Goal: Ask a question: Seek information or help from site administrators or community

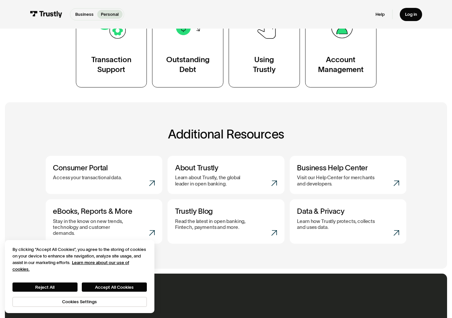
scroll to position [164, 0]
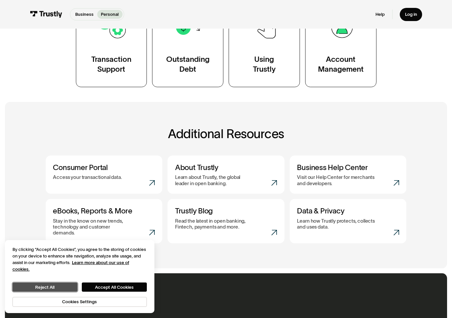
click at [47, 285] on button "Reject All" at bounding box center [44, 286] width 65 height 9
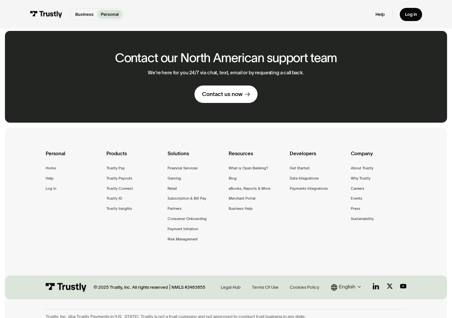
scroll to position [410, 0]
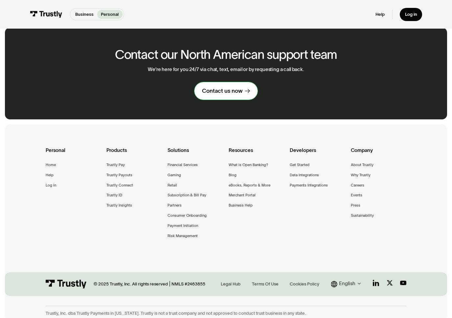
click at [240, 87] on div "Contact us now" at bounding box center [222, 90] width 40 height 7
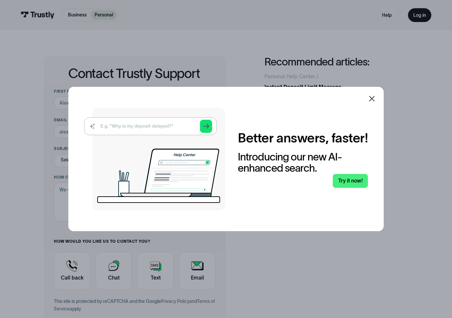
click at [143, 121] on img at bounding box center [154, 159] width 141 height 103
click at [147, 126] on img at bounding box center [154, 159] width 141 height 103
click at [374, 99] on icon at bounding box center [372, 99] width 8 height 8
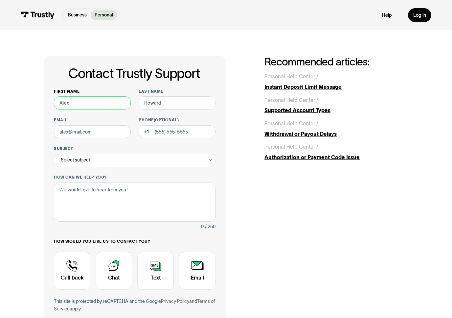
click at [82, 102] on input "First name" at bounding box center [92, 102] width 77 height 13
click at [267, 202] on div "Contact Trustly Support First name Last name Email Phone (Optional) Subject Sel…" at bounding box center [226, 206] width 365 height 300
click at [85, 104] on input "First name" at bounding box center [92, 102] width 77 height 13
type input "McKay"
type input "Robertson"
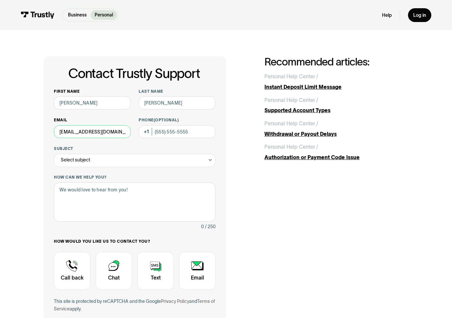
click at [94, 133] on input "robertsonmckay@gmail.com" at bounding box center [92, 131] width 77 height 13
type input "[EMAIL_ADDRESS][DOMAIN_NAME]"
click at [168, 134] on input "Phone (Optional)" at bounding box center [177, 131] width 77 height 13
type input "[PHONE_NUMBER]"
click at [206, 156] on div "Select subject" at bounding box center [135, 160] width 162 height 13
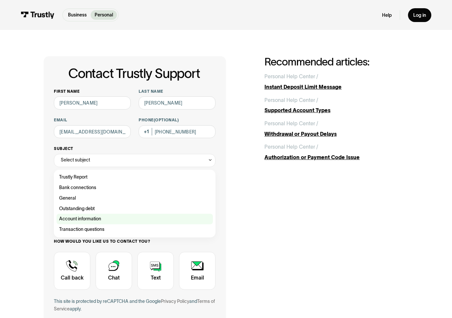
click at [85, 222] on div "Contact Trustly Support" at bounding box center [135, 219] width 157 height 11
type input "**********"
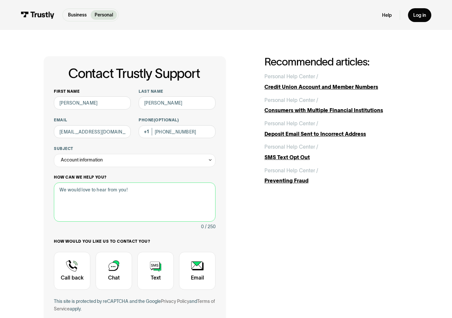
click at [92, 194] on textarea "How can we help you?" at bounding box center [135, 201] width 162 height 39
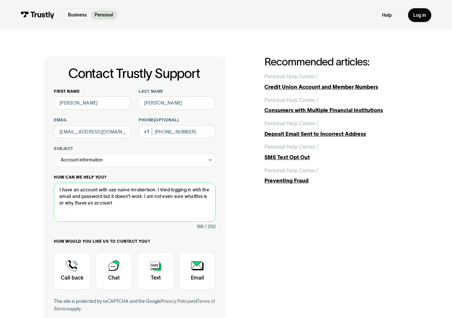
click at [194, 197] on textarea "I have an account with use name mrobertson. I tried logging in with the email a…" at bounding box center [135, 201] width 162 height 39
click at [195, 197] on textarea "I have an account with use name mrobertson. I tried logging in with the email a…" at bounding box center [135, 201] width 162 height 39
click at [75, 202] on textarea "I have an account with use name mrobertson. I tried logging in with the email a…" at bounding box center [135, 201] width 162 height 39
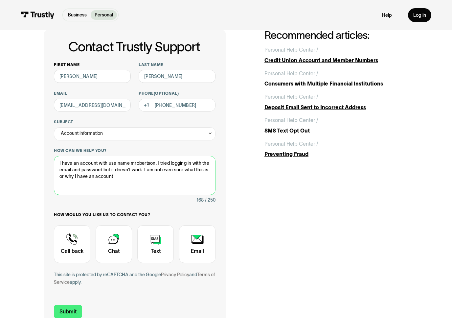
scroll to position [66, 0]
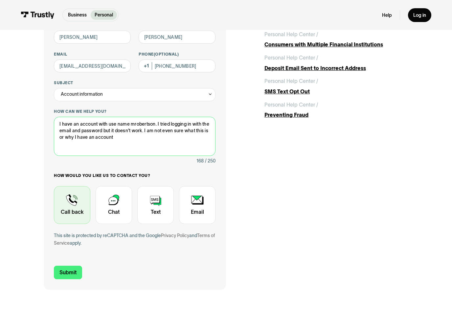
type textarea "I have an account with use name mrobertson. I tried logging in with the email a…"
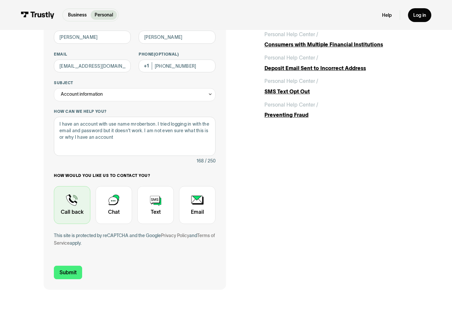
click at [71, 210] on div "Contact Trustly Support" at bounding box center [72, 205] width 36 height 38
click at [72, 206] on div "Contact Trustly Support" at bounding box center [72, 205] width 36 height 38
click at [84, 206] on div "Contact Trustly Support" at bounding box center [72, 205] width 36 height 38
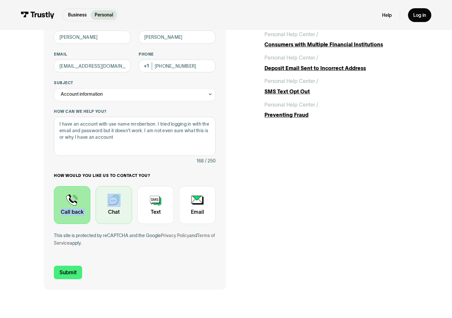
drag, startPoint x: 84, startPoint y: 206, endPoint x: 125, endPoint y: 203, distance: 41.3
click at [125, 203] on div "How would you like us to contact you? Unavailable placeholder message Call back…" at bounding box center [135, 198] width 162 height 51
click at [78, 215] on div "Contact Trustly Support" at bounding box center [72, 205] width 36 height 38
click at [77, 211] on div "Contact Trustly Support" at bounding box center [72, 205] width 36 height 38
click at [66, 217] on div "Contact Trustly Support" at bounding box center [72, 205] width 36 height 38
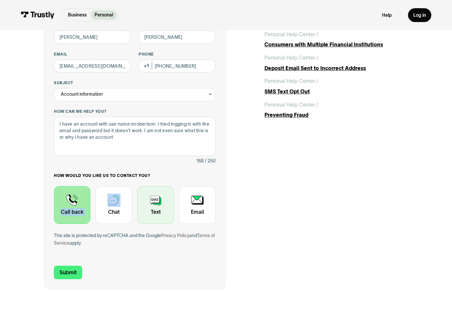
drag, startPoint x: 80, startPoint y: 210, endPoint x: 147, endPoint y: 197, distance: 68.3
click at [124, 205] on div "How would you like us to contact you? Unavailable placeholder message Call back…" at bounding box center [135, 198] width 162 height 51
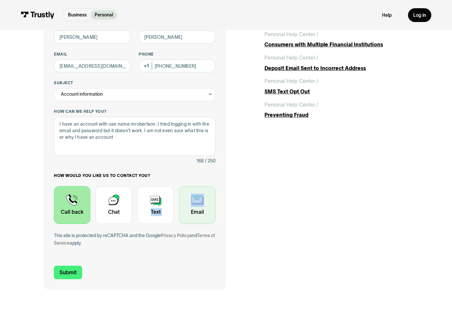
drag, startPoint x: 151, startPoint y: 196, endPoint x: 188, endPoint y: 205, distance: 38.5
click at [188, 205] on div "How would you like us to contact you? Unavailable placeholder message Call back…" at bounding box center [135, 198] width 162 height 51
click at [77, 201] on div "Contact Trustly Support" at bounding box center [72, 205] width 36 height 38
click at [76, 200] on div "Contact Trustly Support" at bounding box center [72, 205] width 36 height 38
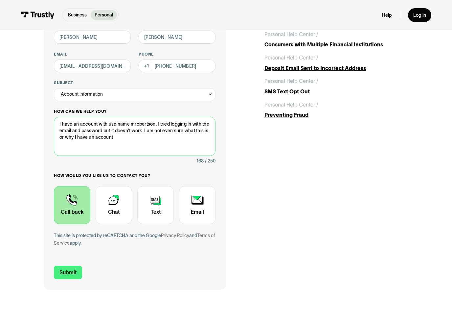
click at [143, 140] on textarea "I have an account with use name mrobertson. I tried logging in with the email a…" at bounding box center [135, 136] width 162 height 39
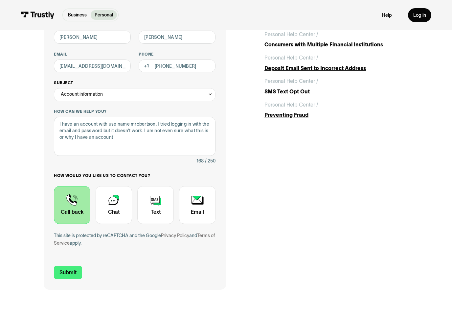
click at [127, 93] on div "Account information" at bounding box center [135, 94] width 162 height 13
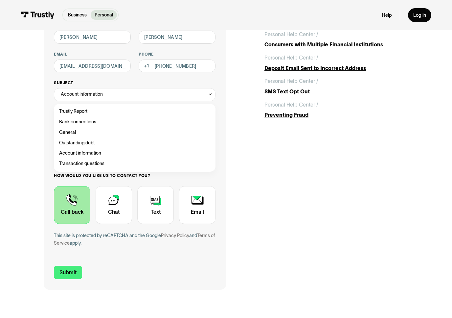
click at [128, 91] on div "Account information" at bounding box center [135, 94] width 162 height 13
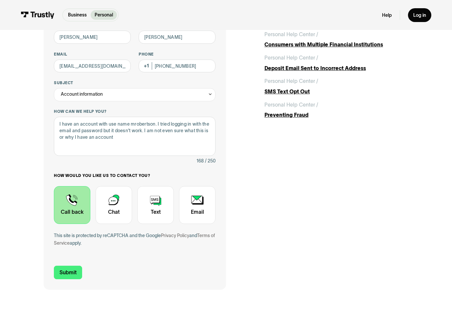
click at [109, 17] on p "Personal" at bounding box center [104, 15] width 18 height 7
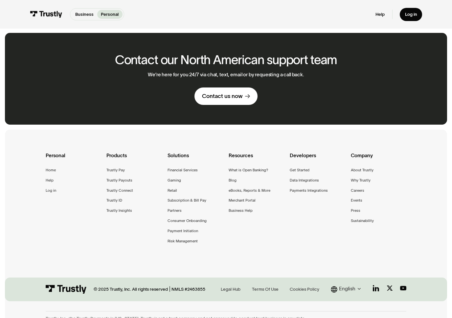
scroll to position [410, 0]
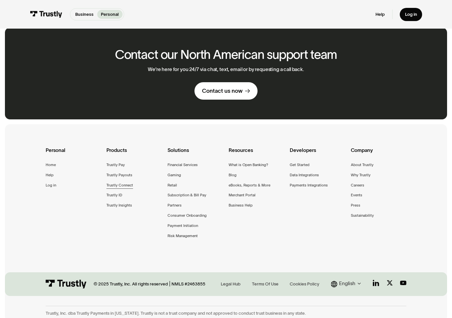
click at [115, 182] on div "Trustly Connect" at bounding box center [120, 185] width 27 height 6
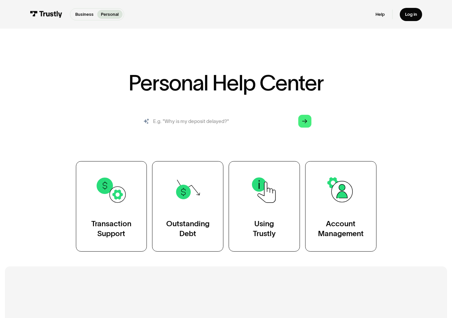
click at [247, 125] on input "search" at bounding box center [226, 121] width 181 height 20
type input "account"
click at [314, 121] on input "account" at bounding box center [226, 121] width 181 height 20
click at [312, 123] on input "account" at bounding box center [226, 121] width 181 height 20
click at [310, 124] on link "Arrow Right" at bounding box center [305, 121] width 13 height 13
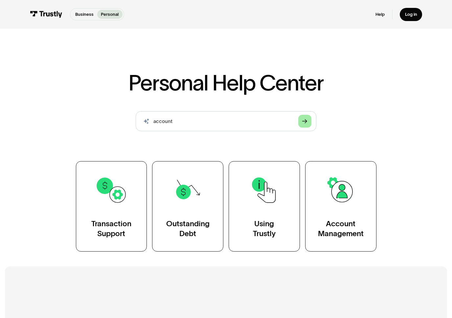
click at [305, 124] on icon "Arrow Right" at bounding box center [304, 121] width 5 height 5
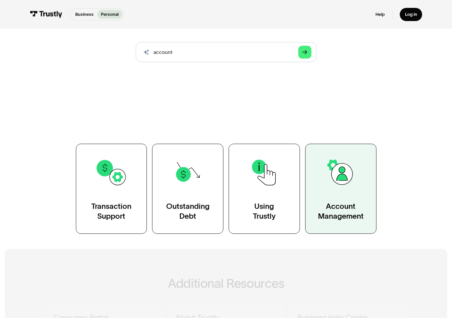
scroll to position [132, 0]
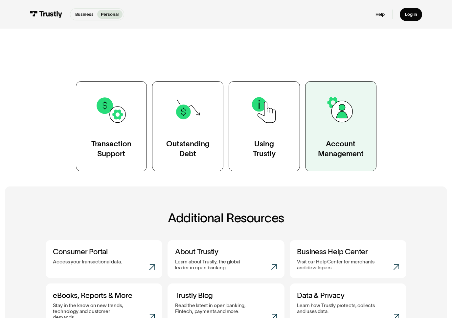
click at [341, 138] on link "Account Management" at bounding box center [340, 126] width 71 height 90
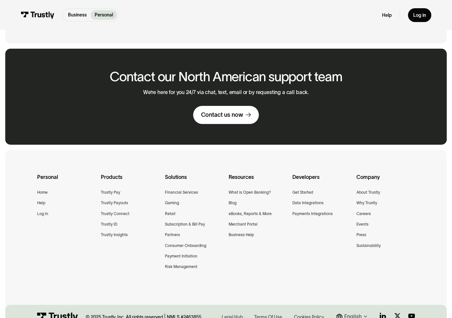
scroll to position [723, 0]
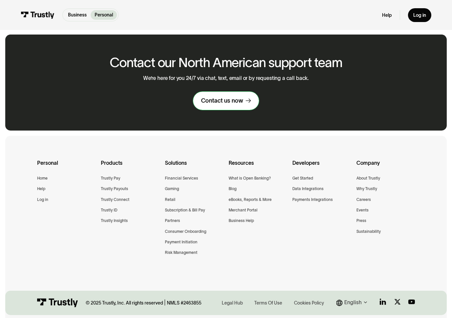
click at [227, 100] on div "Contact us now" at bounding box center [222, 101] width 42 height 8
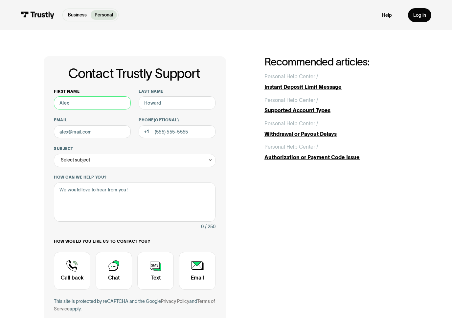
click at [117, 108] on input "First name" at bounding box center [92, 102] width 77 height 13
type input "[PERSON_NAME]"
type input "[EMAIL_ADDRESS][DOMAIN_NAME]"
type input "[PHONE_NUMBER]"
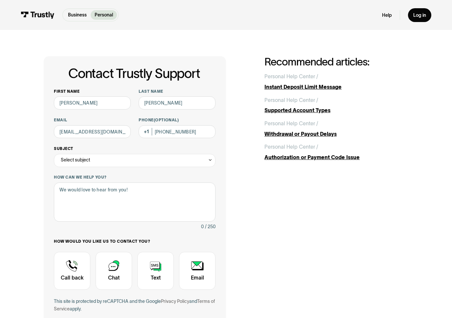
click at [120, 162] on div "Select subject" at bounding box center [135, 160] width 162 height 13
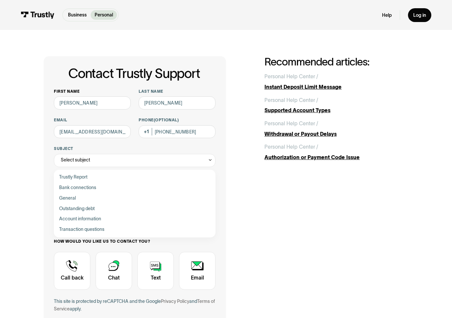
scroll to position [99, 0]
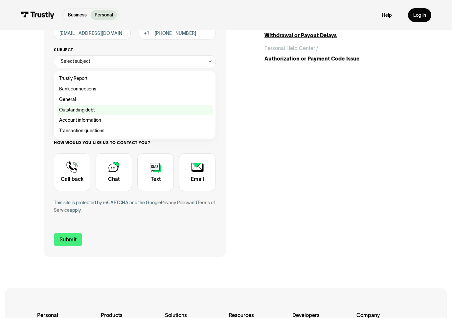
click at [87, 109] on div "Contact Trustly Support" at bounding box center [135, 110] width 157 height 11
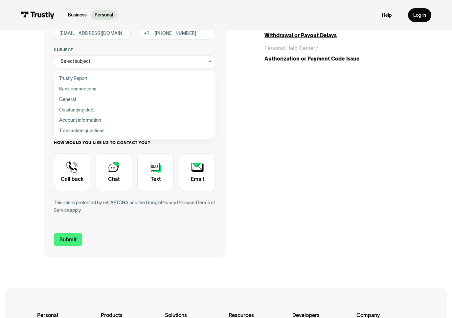
type input "**********"
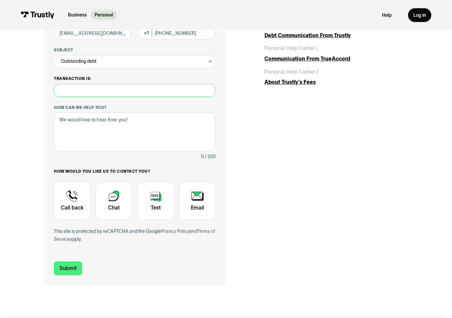
click at [125, 92] on input "Transaction ID" at bounding box center [135, 90] width 162 height 13
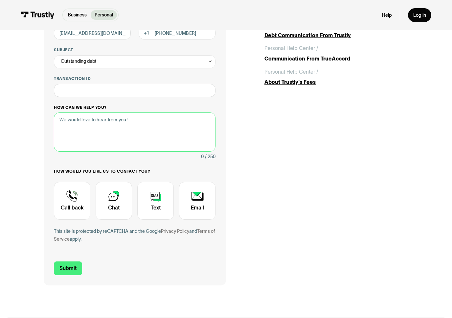
click at [106, 122] on textarea "How can we help you?" at bounding box center [135, 131] width 162 height 39
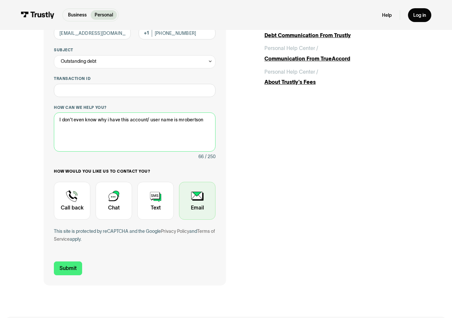
type textarea "I don't even know why i have this account/ user name is mrobertson"
click at [190, 208] on div "Contact Trustly Support" at bounding box center [197, 201] width 36 height 38
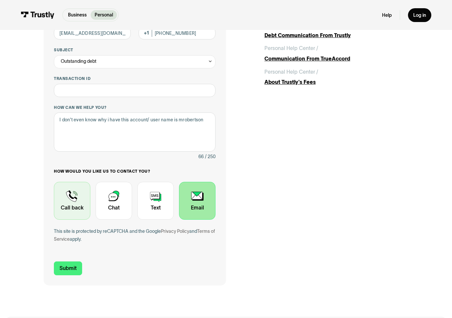
click at [74, 209] on div "Contact Trustly Support" at bounding box center [72, 201] width 36 height 38
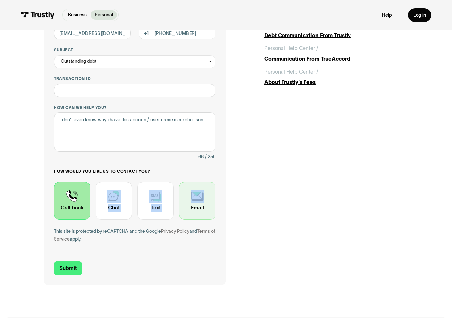
drag, startPoint x: 179, startPoint y: 195, endPoint x: 183, endPoint y: 194, distance: 4.6
click at [183, 194] on div "How would you like us to contact you? Unavailable placeholder message Call back…" at bounding box center [135, 194] width 162 height 51
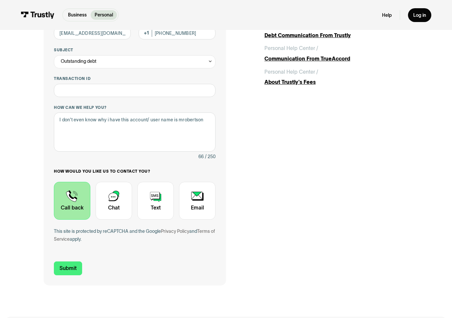
click at [74, 216] on div "Contact Trustly Support" at bounding box center [72, 201] width 36 height 38
click at [82, 261] on form "**********" at bounding box center [135, 132] width 162 height 285
click at [160, 146] on textarea "I don't even know why i have this account/ user name is mrobertson" at bounding box center [135, 131] width 162 height 39
click at [176, 93] on input "Transaction ID" at bounding box center [135, 90] width 162 height 13
type input "**********"
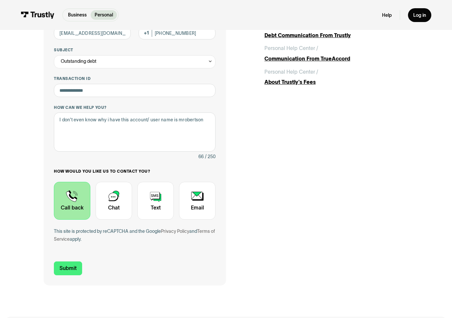
click at [72, 204] on div "Contact Trustly Support" at bounding box center [72, 201] width 36 height 38
drag, startPoint x: 121, startPoint y: 219, endPoint x: 163, endPoint y: 204, distance: 45.3
click at [124, 217] on div "Contact Trustly Support" at bounding box center [114, 201] width 36 height 38
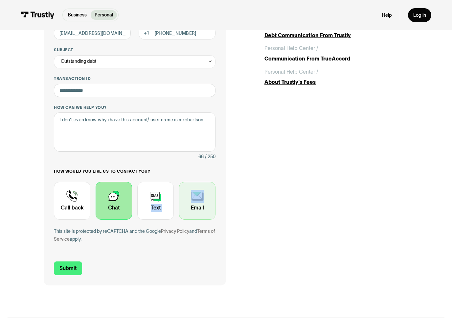
drag, startPoint x: 163, startPoint y: 204, endPoint x: 193, endPoint y: 207, distance: 29.8
click at [193, 207] on div "How would you like us to contact you? Unavailable placeholder message Call back…" at bounding box center [135, 194] width 162 height 51
click at [193, 207] on div "Contact Trustly Support" at bounding box center [197, 201] width 36 height 38
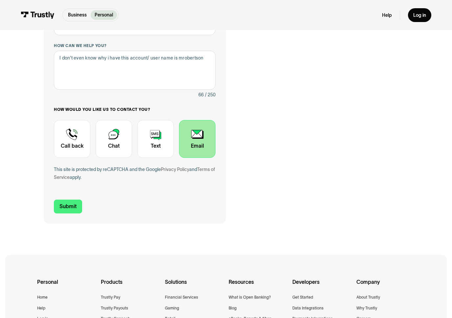
scroll to position [197, 0]
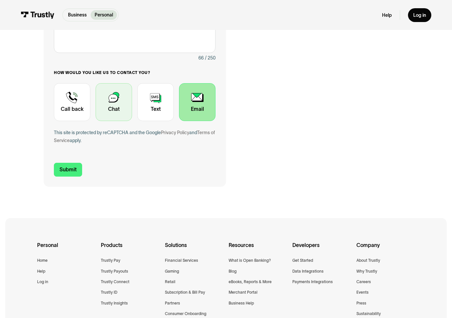
click at [114, 115] on div "Contact Trustly Support" at bounding box center [114, 102] width 36 height 38
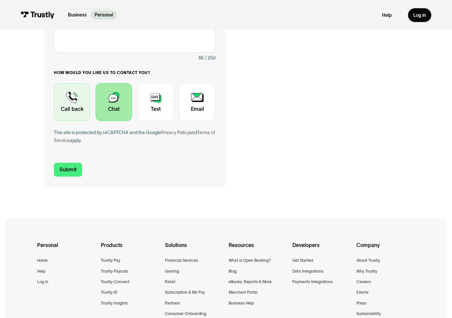
click at [64, 115] on div "Contact Trustly Support" at bounding box center [72, 102] width 36 height 38
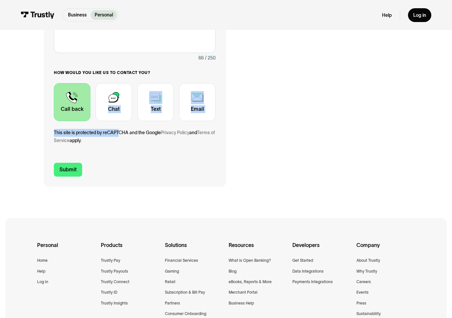
drag, startPoint x: 114, startPoint y: 121, endPoint x: 120, endPoint y: 131, distance: 12.0
click at [120, 131] on div "**********" at bounding box center [135, 21] width 162 height 261
click at [196, 123] on div "**********" at bounding box center [135, 21] width 162 height 261
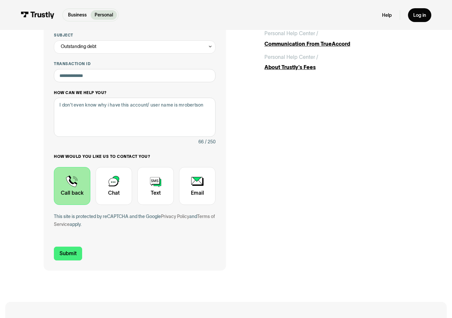
scroll to position [66, 0]
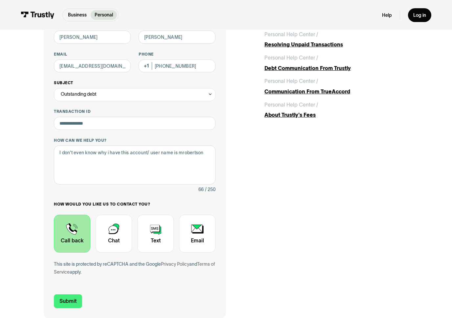
click at [206, 97] on div "Outstanding debt" at bounding box center [135, 94] width 162 height 13
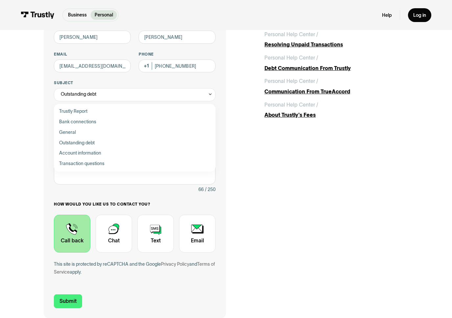
click at [82, 238] on div "Contact Trustly Support" at bounding box center [72, 234] width 36 height 38
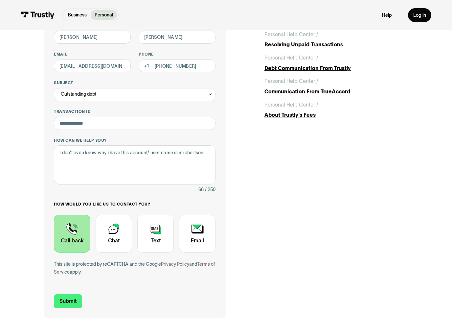
click at [83, 237] on div "Contact Trustly Support" at bounding box center [72, 234] width 36 height 38
drag, startPoint x: 68, startPoint y: 250, endPoint x: 105, endPoint y: 245, distance: 36.9
click at [72, 248] on div "Contact Trustly Support" at bounding box center [72, 234] width 36 height 38
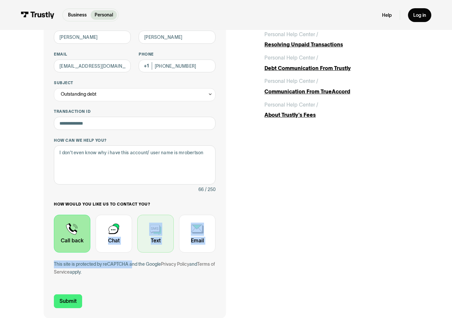
drag, startPoint x: 105, startPoint y: 245, endPoint x: 140, endPoint y: 243, distance: 35.5
click at [133, 254] on div "**********" at bounding box center [135, 153] width 162 height 261
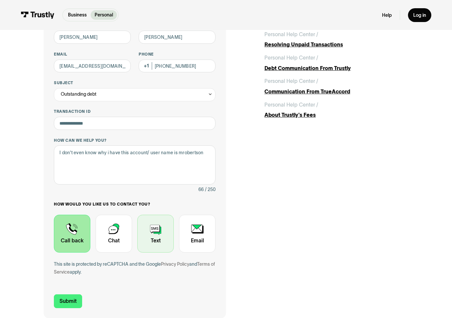
drag, startPoint x: 145, startPoint y: 243, endPoint x: 151, endPoint y: 231, distance: 13.5
click at [147, 237] on div "Contact Trustly Support" at bounding box center [155, 234] width 36 height 38
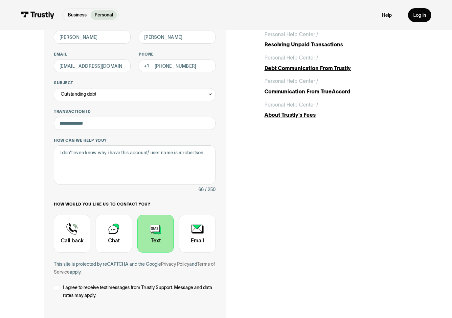
click at [158, 240] on div "Contact Trustly Support" at bounding box center [155, 234] width 36 height 38
click at [57, 288] on div "Contact Trustly Support" at bounding box center [56, 287] width 5 height 5
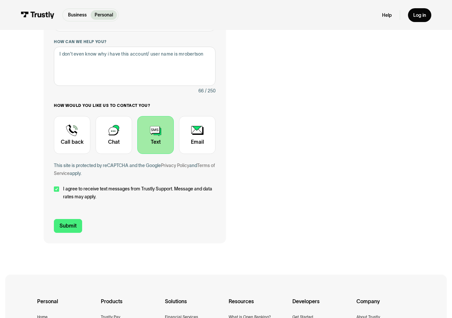
drag, startPoint x: 65, startPoint y: 219, endPoint x: 57, endPoint y: 219, distance: 7.9
click at [63, 219] on form "**********" at bounding box center [135, 78] width 162 height 308
click at [57, 219] on form "**********" at bounding box center [135, 78] width 162 height 308
click at [57, 226] on form "**********" at bounding box center [135, 78] width 162 height 308
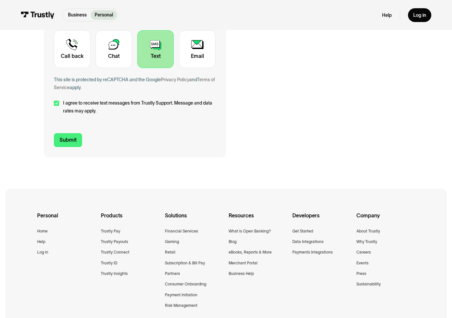
scroll to position [296, 0]
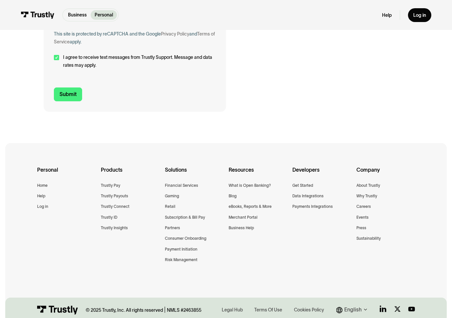
drag, startPoint x: 57, startPoint y: 222, endPoint x: 72, endPoint y: 84, distance: 138.6
drag, startPoint x: 76, startPoint y: 87, endPoint x: 157, endPoint y: 83, distance: 80.7
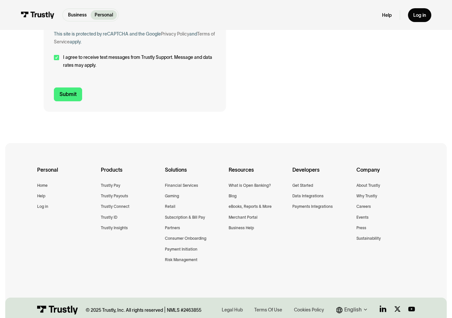
click at [204, 33] on link "Terms of Service" at bounding box center [134, 37] width 161 height 13
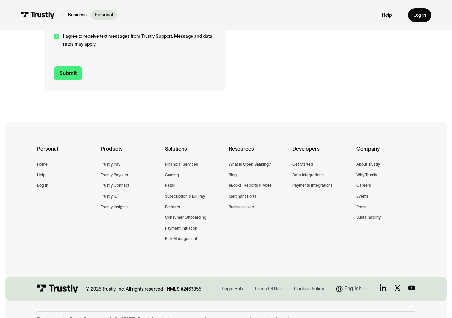
scroll to position [328, 0]
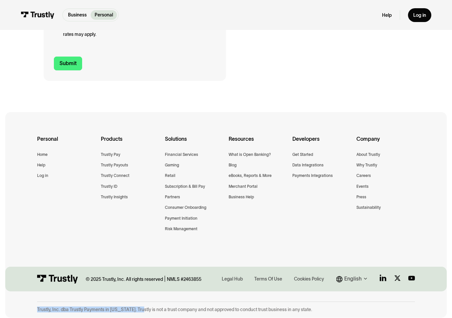
drag, startPoint x: 37, startPoint y: 309, endPoint x: 139, endPoint y: 305, distance: 101.7
click at [140, 307] on div "Trustly, Inc. dba Trustly Payments in [US_STATE]. Trustly is not a trust compan…" at bounding box center [226, 309] width 378 height 6
copy div "Trustly, Inc. dba Trustly Payments in [US_STATE]"
